Goal: Find contact information: Find contact information

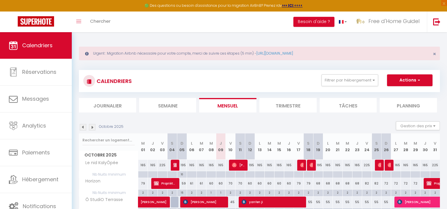
scroll to position [176, 0]
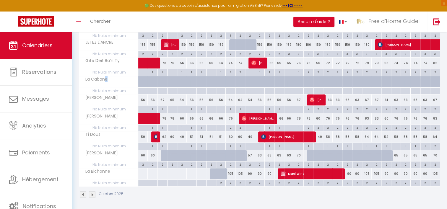
drag, startPoint x: 104, startPoint y: 76, endPoint x: 108, endPoint y: 77, distance: 4.8
click at [108, 77] on span "La Cabane" at bounding box center [94, 79] width 29 height 6
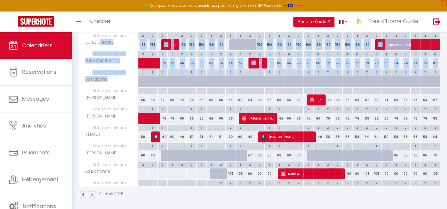
drag, startPoint x: 100, startPoint y: 40, endPoint x: 117, endPoint y: 98, distance: 60.1
click at [117, 98] on tbody "Le nid KalyÔpée 165 165 225 225 [PERSON_NAME] 195 165 165 165 165 225" at bounding box center [259, 85] width 361 height 203
drag, startPoint x: 117, startPoint y: 98, endPoint x: 117, endPoint y: 105, distance: 6.8
click at [117, 105] on tbody "Le nid KalyÔpée 165 165 225 225 [PERSON_NAME] 195 165 165 165 165 225" at bounding box center [259, 85] width 361 height 203
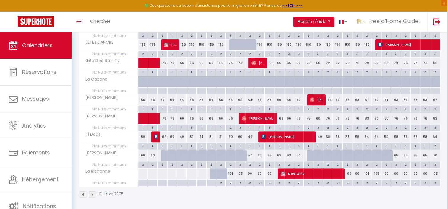
click at [111, 111] on span "Nb Nuits minimum" at bounding box center [108, 109] width 59 height 6
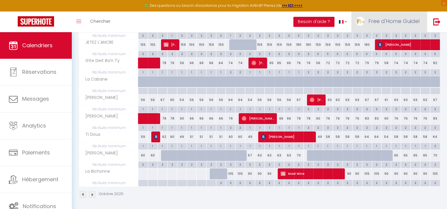
click at [387, 17] on link "Free d'Home Guidel" at bounding box center [389, 22] width 76 height 21
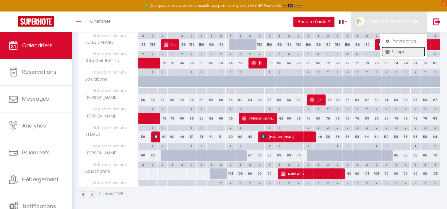
click at [394, 51] on link "Équipe" at bounding box center [403, 52] width 44 height 10
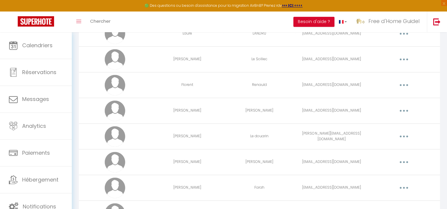
scroll to position [405, 0]
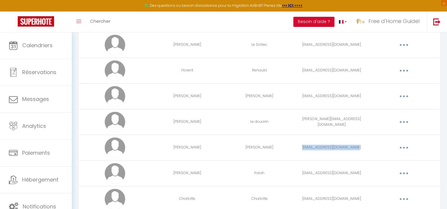
drag, startPoint x: 358, startPoint y: 147, endPoint x: 305, endPoint y: 149, distance: 53.2
click at [305, 149] on td "[EMAIL_ADDRESS][DOMAIN_NAME]" at bounding box center [331, 148] width 72 height 26
copy td "[EMAIL_ADDRESS][DOMAIN_NAME]"
drag, startPoint x: 355, startPoint y: 173, endPoint x: 308, endPoint y: 173, distance: 46.7
click at [308, 173] on td "[EMAIL_ADDRESS][DOMAIN_NAME]" at bounding box center [331, 173] width 72 height 26
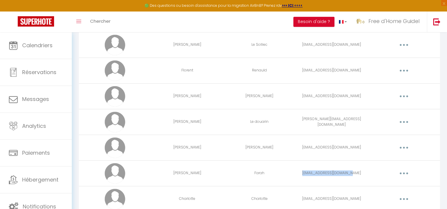
drag, startPoint x: 308, startPoint y: 173, endPoint x: 311, endPoint y: 173, distance: 3.2
copy td "[EMAIL_ADDRESS][DOMAIN_NAME]"
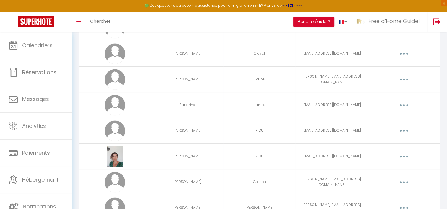
scroll to position [80, 0]
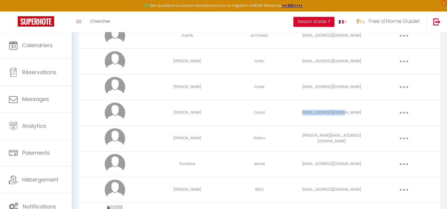
drag, startPoint x: 353, startPoint y: 113, endPoint x: 311, endPoint y: 111, distance: 41.9
click at [311, 111] on td "[EMAIL_ADDRESS][DOMAIN_NAME]" at bounding box center [331, 113] width 72 height 26
drag, startPoint x: 311, startPoint y: 111, endPoint x: 320, endPoint y: 114, distance: 9.9
copy td "[EMAIL_ADDRESS][DOMAIN_NAME]"
drag, startPoint x: 361, startPoint y: 138, endPoint x: 307, endPoint y: 139, distance: 54.3
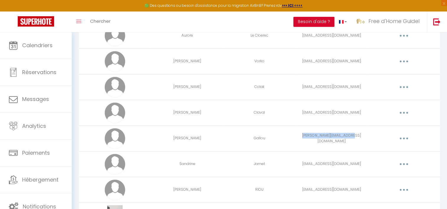
click at [307, 139] on td "[PERSON_NAME][EMAIL_ADDRESS][DOMAIN_NAME]" at bounding box center [331, 138] width 72 height 26
drag, startPoint x: 307, startPoint y: 139, endPoint x: 311, endPoint y: 139, distance: 3.8
copy td "[PERSON_NAME][EMAIL_ADDRESS][DOMAIN_NAME]"
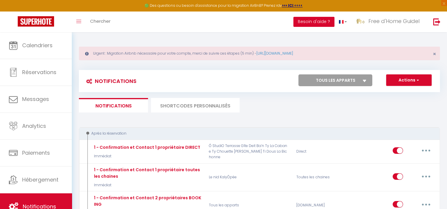
click at [313, 22] on button "Besoin d'aide ?" at bounding box center [313, 22] width 41 height 10
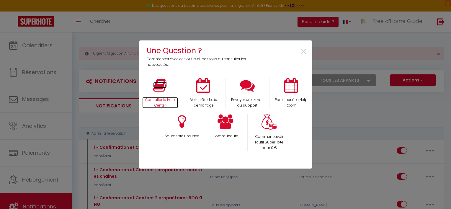
click at [163, 92] on icon at bounding box center [160, 85] width 14 height 15
